Goal: Information Seeking & Learning: Learn about a topic

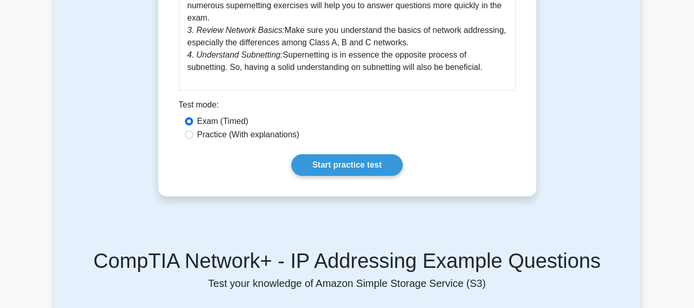
scroll to position [565, 0]
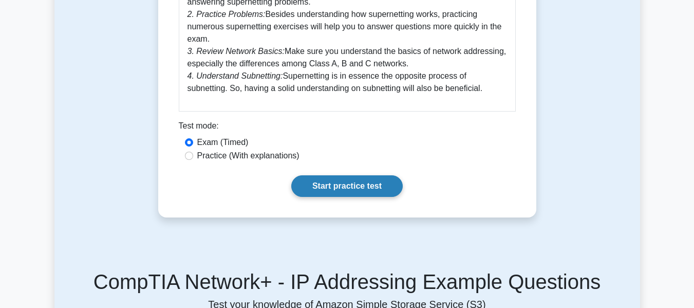
click at [337, 175] on link "Start practice test" at bounding box center [347, 186] width 112 height 22
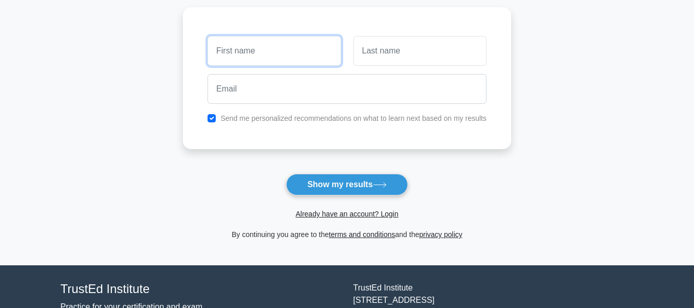
scroll to position [206, 0]
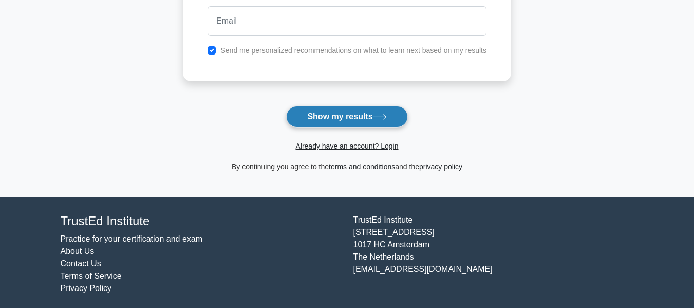
click at [375, 112] on button "Show my results" at bounding box center [346, 117] width 121 height 22
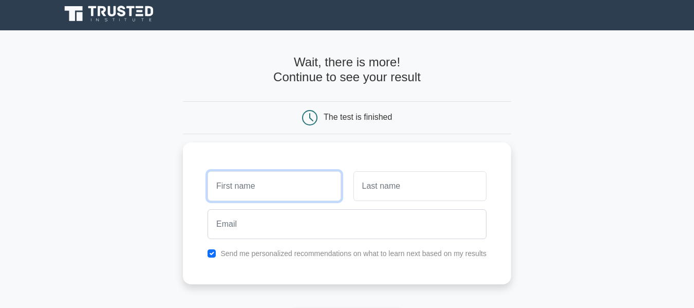
scroll to position [0, 0]
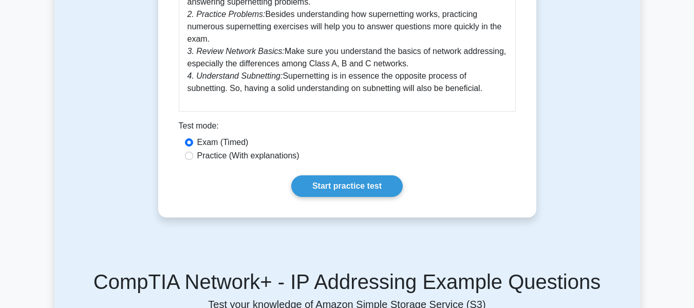
click at [214, 150] on label "Practice (With explanations)" at bounding box center [248, 156] width 102 height 12
click at [193, 152] on input "Practice (With explanations)" at bounding box center [189, 156] width 8 height 8
radio input "true"
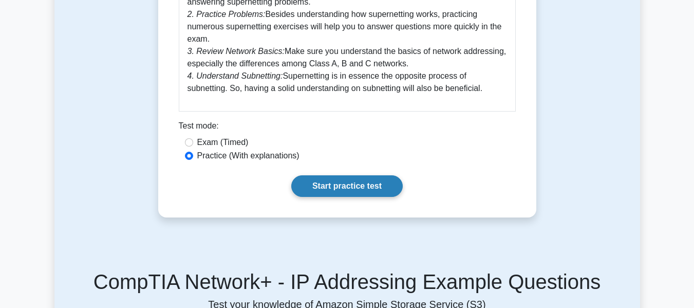
click at [308, 176] on link "Start practice test" at bounding box center [347, 186] width 112 height 22
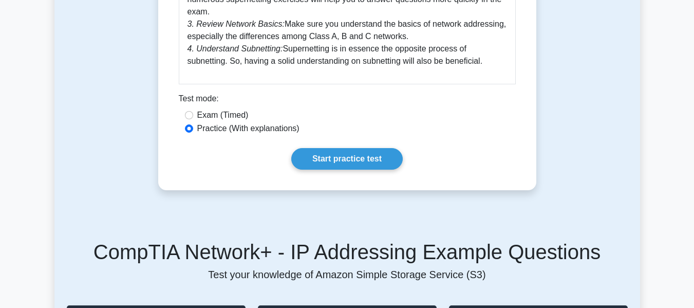
scroll to position [668, 0]
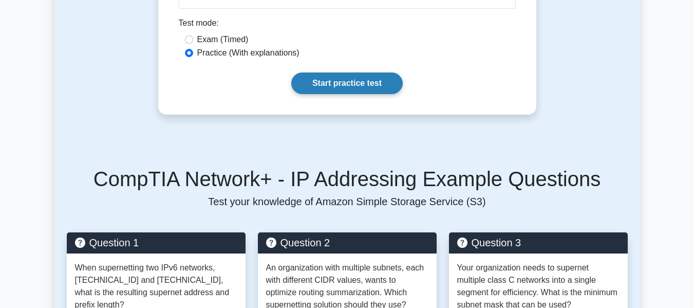
click at [336, 74] on link "Start practice test" at bounding box center [347, 83] width 112 height 22
click at [336, 72] on link "Start practice test" at bounding box center [347, 83] width 112 height 22
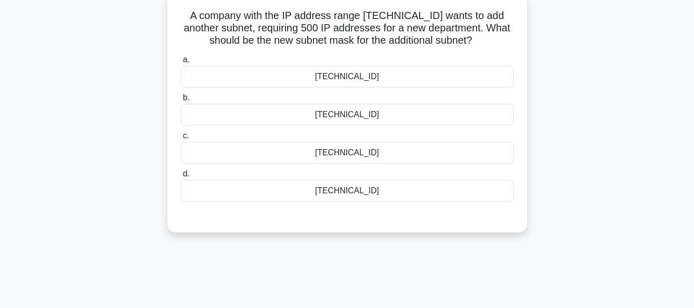
scroll to position [103, 0]
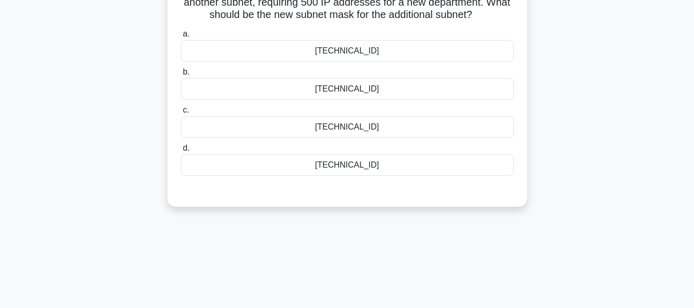
click at [367, 164] on div "255.255.255.128" at bounding box center [347, 165] width 333 height 22
click at [181, 152] on input "d. 255.255.255.128" at bounding box center [181, 148] width 0 height 7
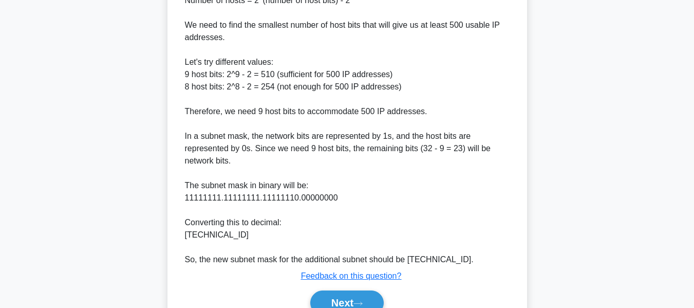
scroll to position [323, 0]
